Goal: Task Accomplishment & Management: Use online tool/utility

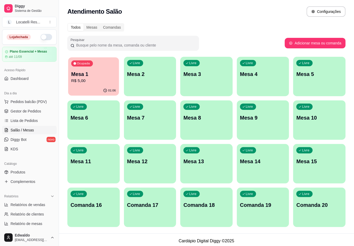
click at [76, 91] on div "01:06" at bounding box center [93, 91] width 51 height 10
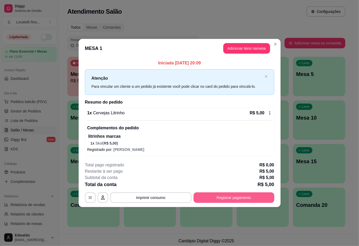
click at [233, 197] on button "Registrar pagamento" at bounding box center [233, 197] width 81 height 11
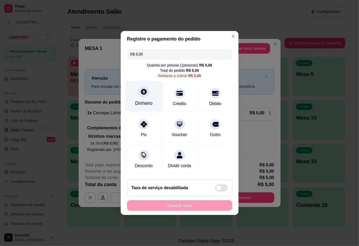
click at [152, 97] on div "Dinheiro" at bounding box center [143, 96] width 37 height 31
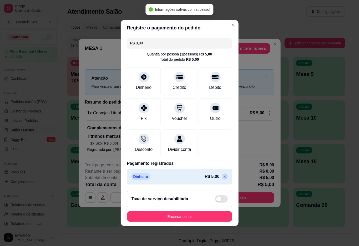
type input "R$ 0,00"
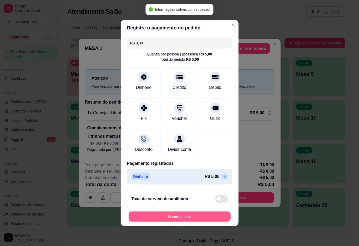
click at [182, 220] on button "Encerrar conta" at bounding box center [180, 217] width 102 height 10
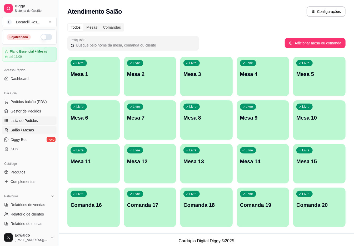
click at [34, 123] on span "Lista de Pedidos" at bounding box center [24, 120] width 27 height 5
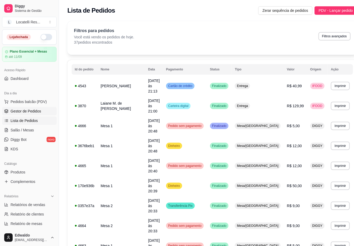
click at [34, 109] on span "Gestor de Pedidos" at bounding box center [26, 111] width 30 height 5
